Goal: Task Accomplishment & Management: Complete application form

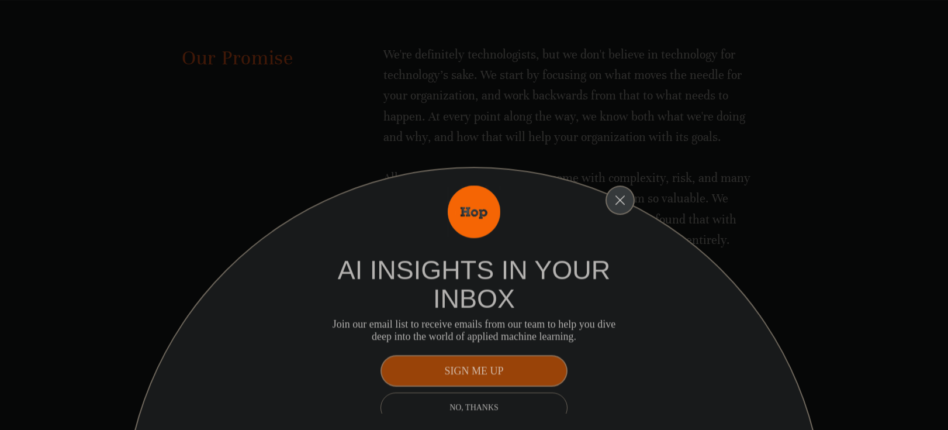
scroll to position [1590, 0]
click at [622, 205] on icon "Close" at bounding box center [620, 200] width 11 height 11
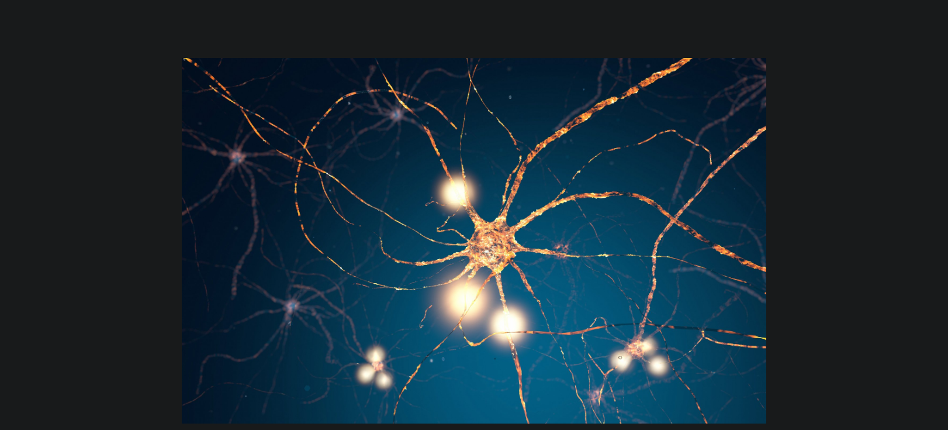
scroll to position [0, 0]
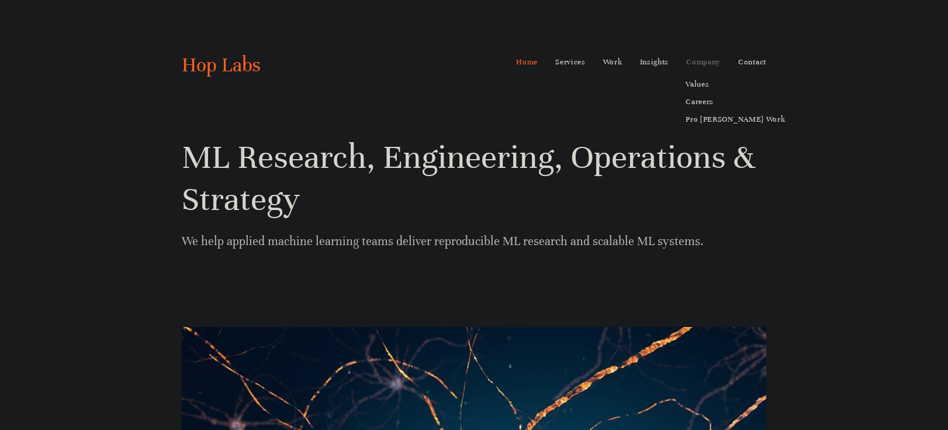
click at [711, 62] on link "Company" at bounding box center [703, 62] width 34 height 19
click at [710, 100] on link "Careers" at bounding box center [736, 102] width 116 height 18
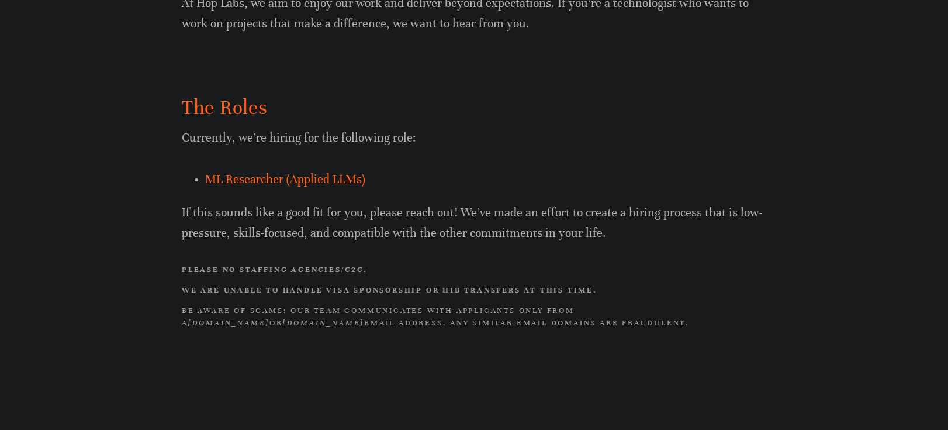
scroll to position [776, 0]
click at [284, 172] on link "ML Researcher (Applied LLMs)" at bounding box center [285, 179] width 160 height 15
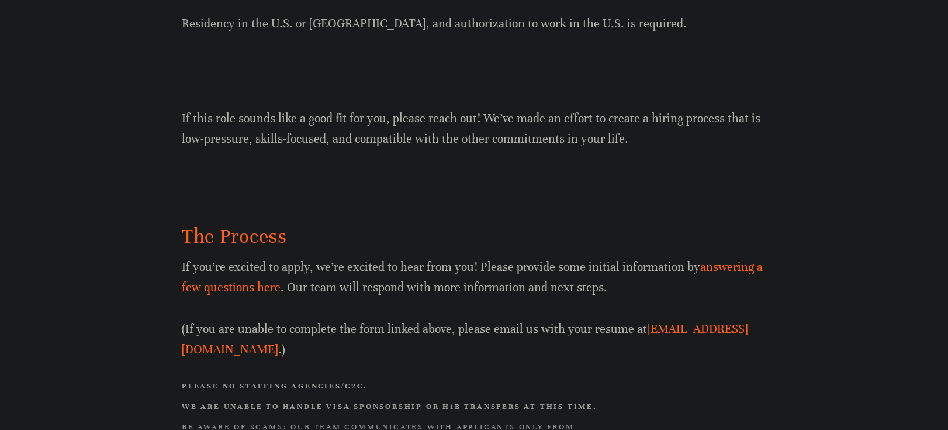
scroll to position [1314, 0]
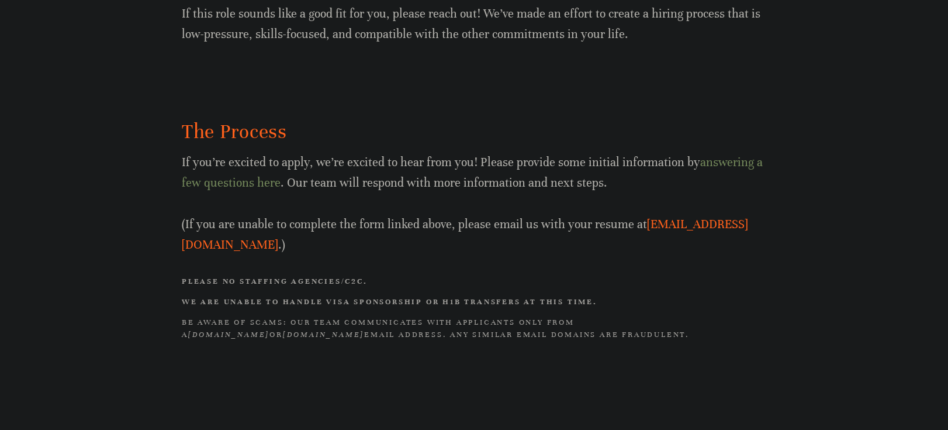
click at [274, 185] on link "answering a few questions here" at bounding box center [474, 172] width 584 height 35
